Goal: Task Accomplishment & Management: Use online tool/utility

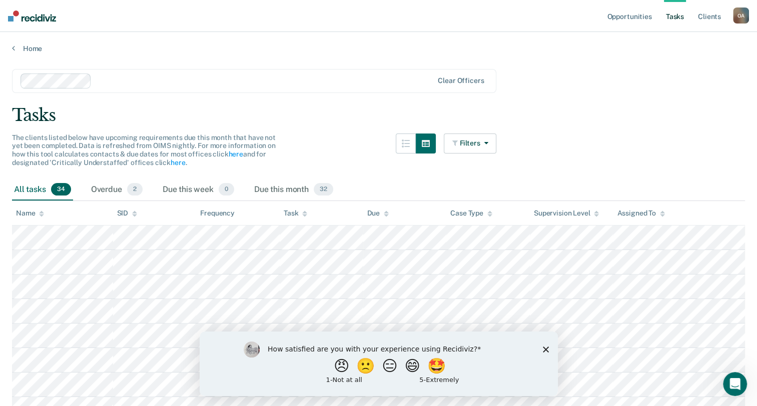
click at [544, 348] on polygon "Close survey" at bounding box center [545, 349] width 6 height 6
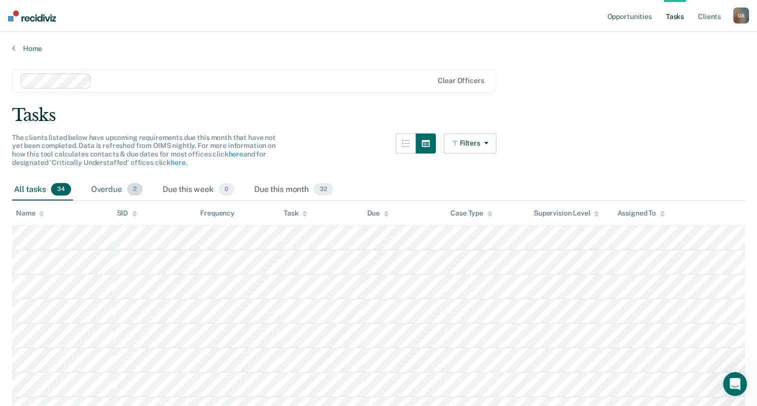
click at [113, 179] on div "Overdue 2" at bounding box center [117, 190] width 56 height 22
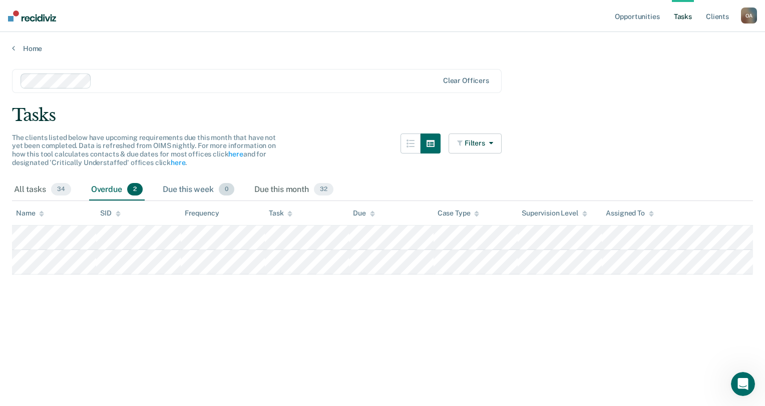
click at [175, 184] on div "Due this week 0" at bounding box center [199, 190] width 76 height 22
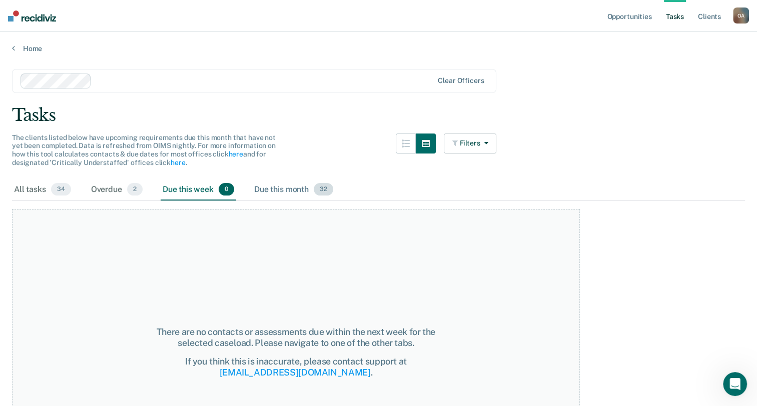
click at [281, 186] on div "Due this month 32" at bounding box center [293, 190] width 83 height 22
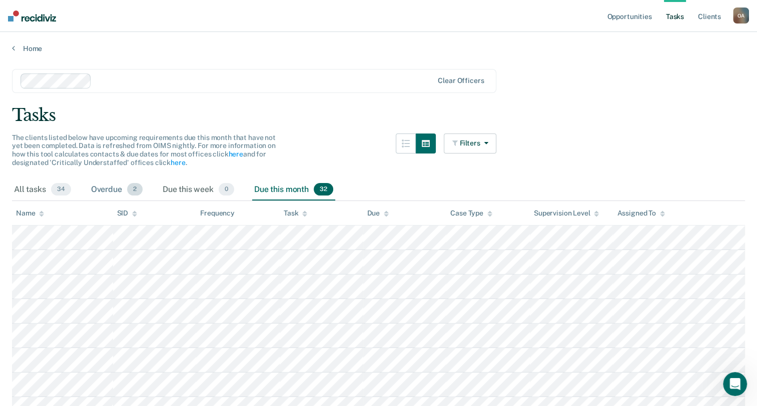
click at [120, 189] on div "Overdue 2" at bounding box center [117, 190] width 56 height 22
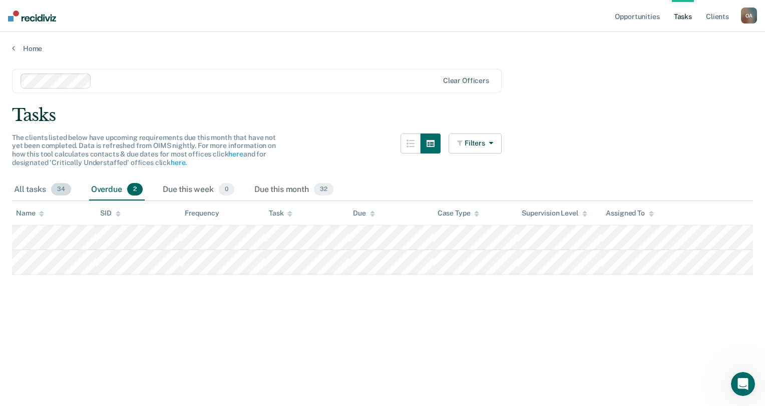
click at [18, 190] on div "All tasks 34" at bounding box center [42, 190] width 61 height 22
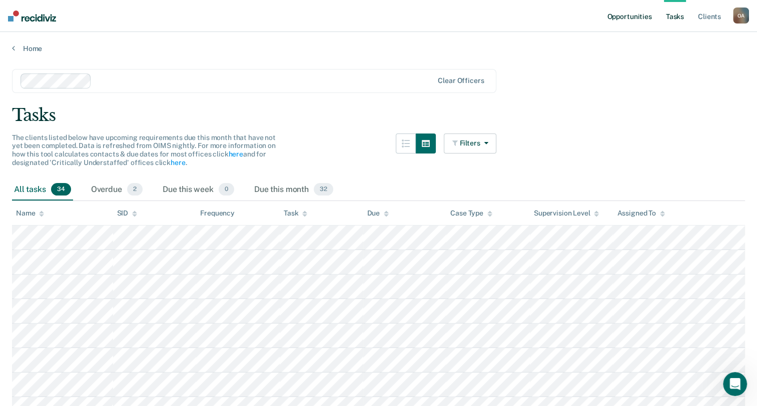
click at [606, 10] on link "Opportunities" at bounding box center [629, 16] width 49 height 32
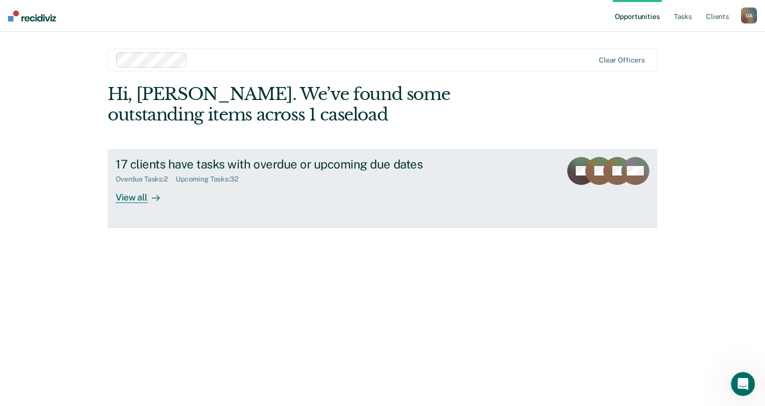
click at [132, 200] on div "View all" at bounding box center [144, 194] width 56 height 20
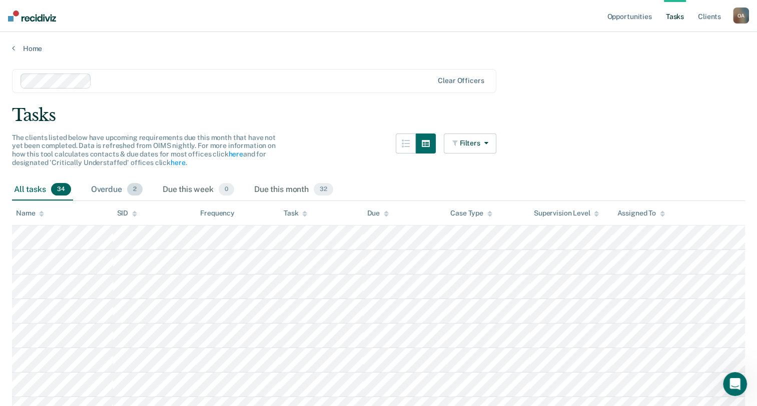
click at [133, 193] on span "2" at bounding box center [135, 189] width 16 height 13
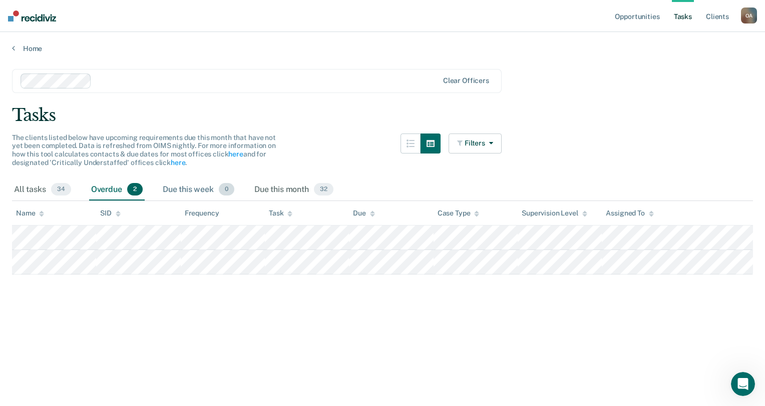
click at [176, 189] on div "Due this week 0" at bounding box center [199, 190] width 76 height 22
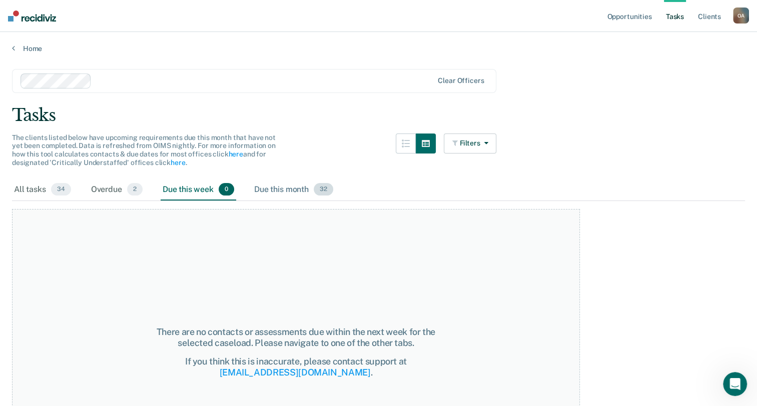
click at [261, 192] on div "Due this month 32" at bounding box center [293, 190] width 83 height 22
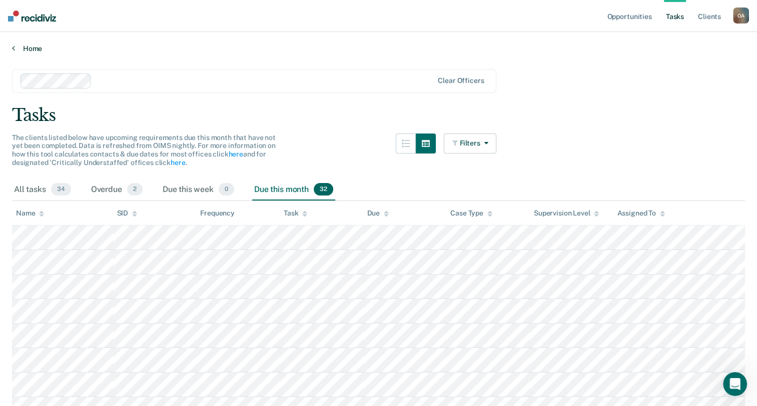
click at [43, 52] on link "Home" at bounding box center [378, 48] width 733 height 9
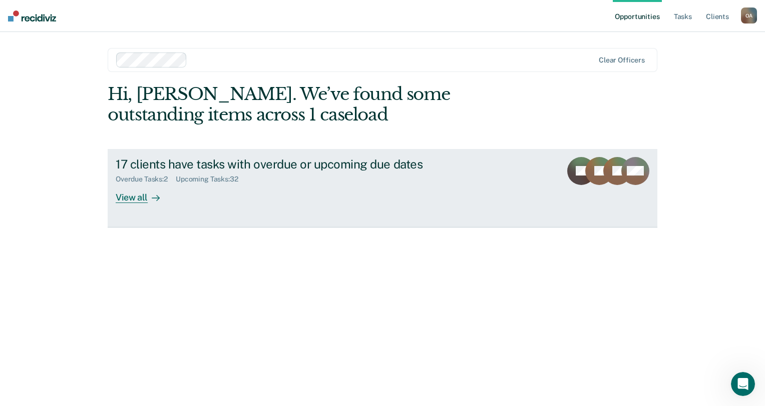
click at [150, 194] on div at bounding box center [154, 198] width 12 height 12
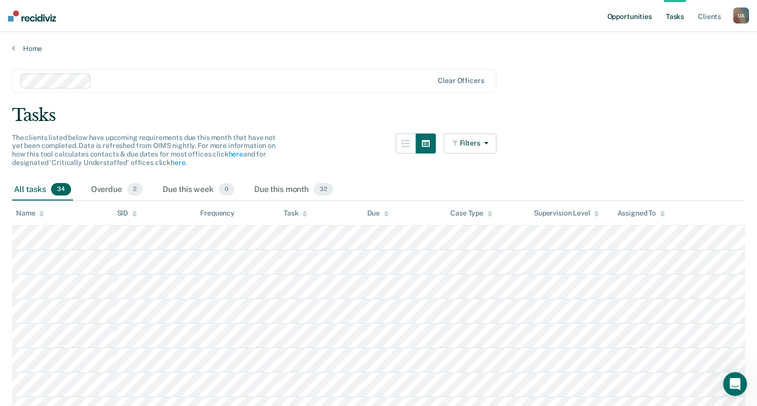
click at [642, 23] on link "Opportunities" at bounding box center [629, 16] width 49 height 32
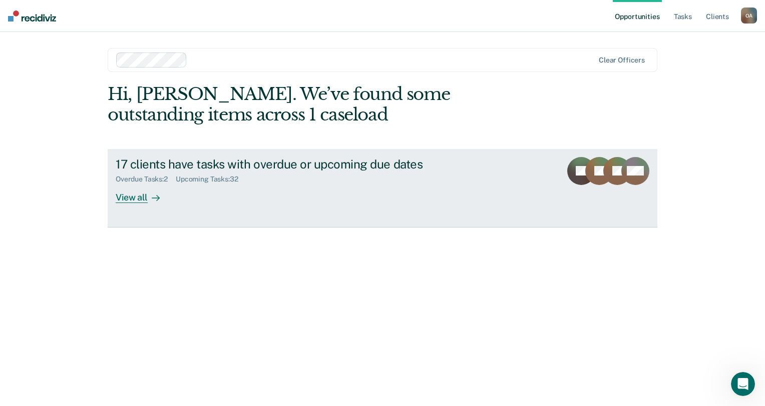
click at [162, 172] on div "Overdue Tasks : 2 Upcoming Tasks : 32" at bounding box center [291, 177] width 351 height 13
